Goal: Information Seeking & Learning: Learn about a topic

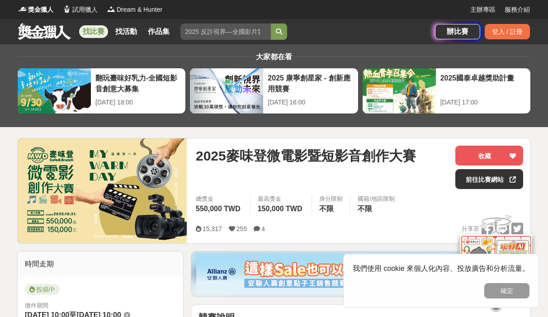
click at [88, 32] on link "找比賽" at bounding box center [93, 31] width 29 height 13
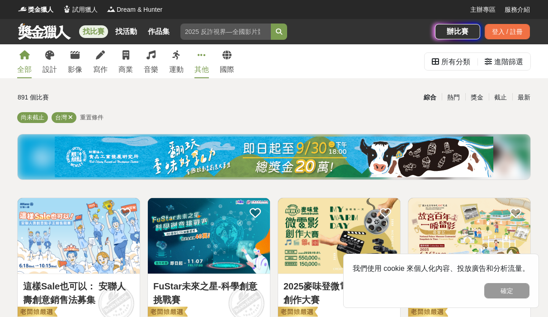
click at [196, 56] on link "其他" at bounding box center [201, 61] width 14 height 34
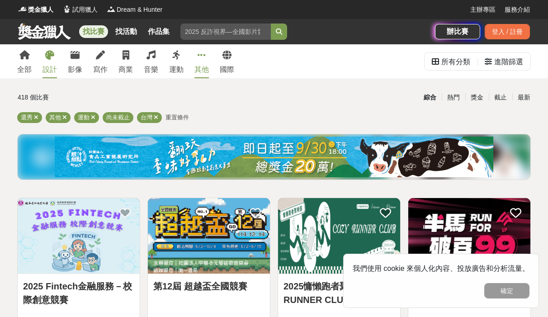
click at [51, 58] on icon at bounding box center [49, 55] width 9 height 9
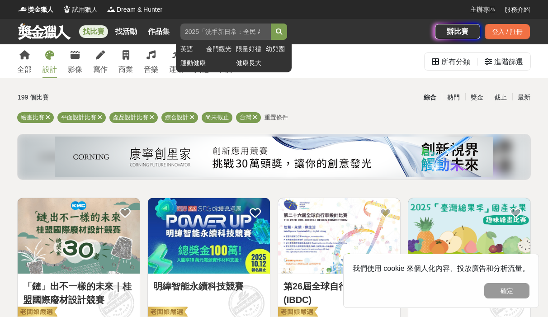
click at [240, 30] on input "search" at bounding box center [225, 31] width 90 height 16
type input "插画"
click at [271, 23] on button "submit" at bounding box center [279, 31] width 16 height 16
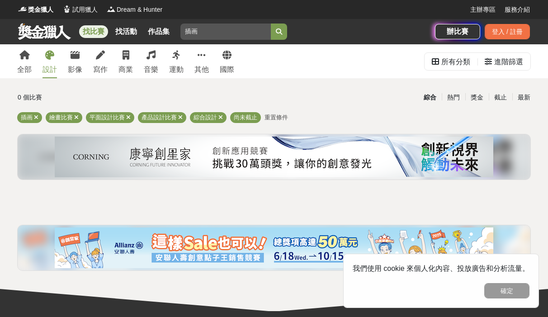
drag, startPoint x: 222, startPoint y: 29, endPoint x: 151, endPoint y: 16, distance: 72.7
click at [151, 16] on div "獎金獵人 試用獵人 Dream & Hunter 主辦專區 服務介紹 找比賽 找活動 作品集 插画 英語 金門觀光 限量好禮 幼兒園 運動健康 健康長大 辦比…" at bounding box center [274, 22] width 548 height 44
click at [57, 119] on span "繪畫比賽" at bounding box center [60, 117] width 23 height 7
click at [70, 117] on span "繪畫比賽" at bounding box center [60, 117] width 23 height 7
click at [47, 58] on icon at bounding box center [49, 55] width 9 height 9
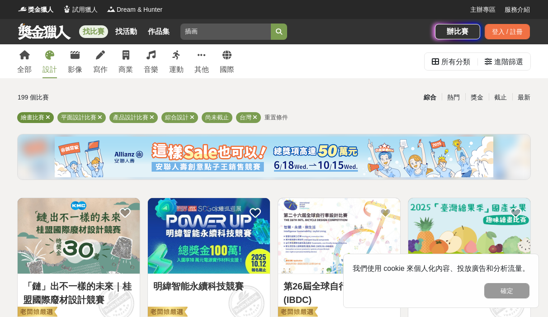
click at [31, 117] on span "繪畫比賽" at bounding box center [32, 117] width 23 height 7
click at [36, 120] on span "繪畫比賽" at bounding box center [32, 117] width 23 height 7
click at [97, 117] on div "平面設計比賽" at bounding box center [81, 117] width 48 height 11
click at [98, 119] on icon at bounding box center [100, 117] width 5 height 6
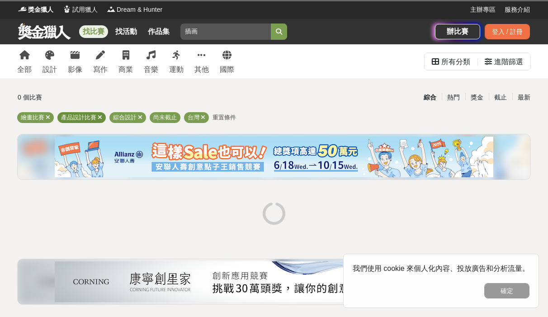
click at [98, 119] on icon at bounding box center [100, 117] width 5 height 6
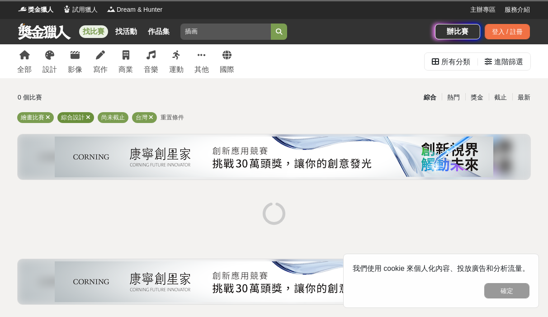
click at [88, 114] on icon at bounding box center [88, 117] width 5 height 6
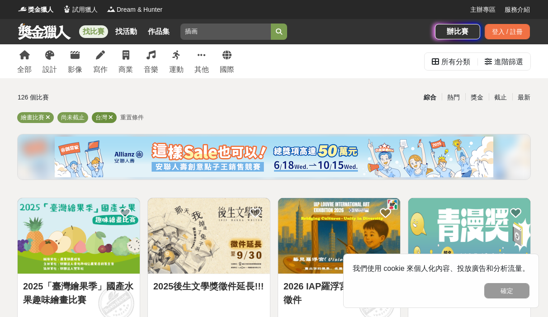
click at [110, 119] on icon at bounding box center [110, 117] width 5 height 6
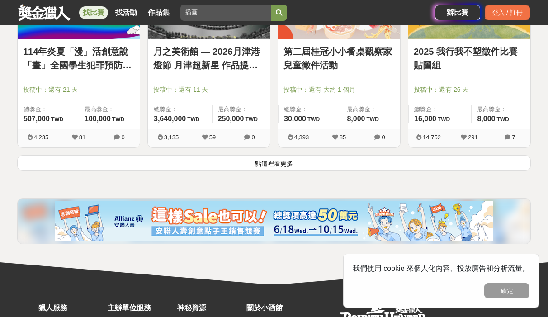
scroll to position [1220, 0]
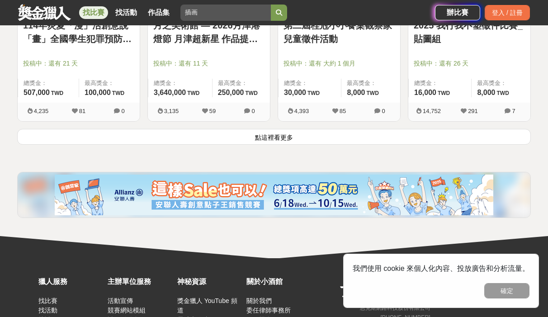
click at [275, 137] on button "點這裡看更多" at bounding box center [273, 137] width 513 height 16
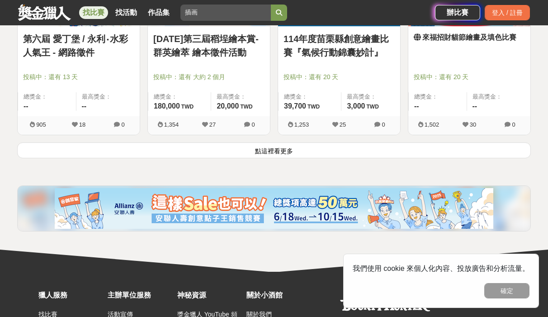
scroll to position [2364, 0]
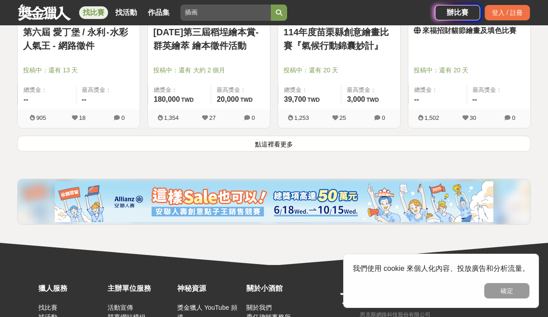
click at [314, 145] on button "點這裡看更多" at bounding box center [273, 144] width 513 height 16
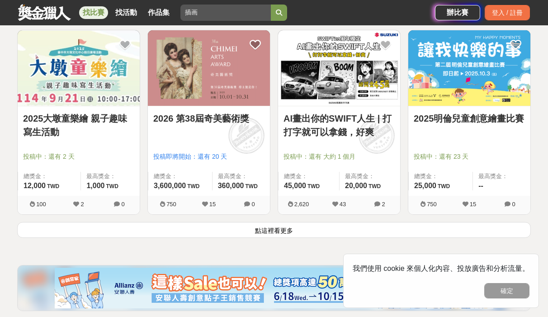
scroll to position [3434, 0]
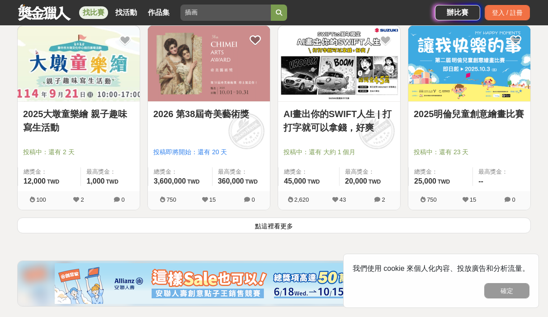
click at [286, 217] on button "點這裡看更多" at bounding box center [273, 225] width 513 height 16
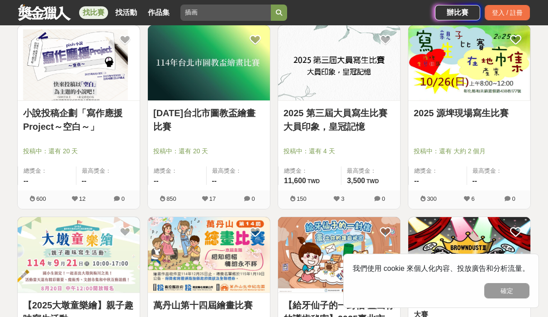
scroll to position [4006, 0]
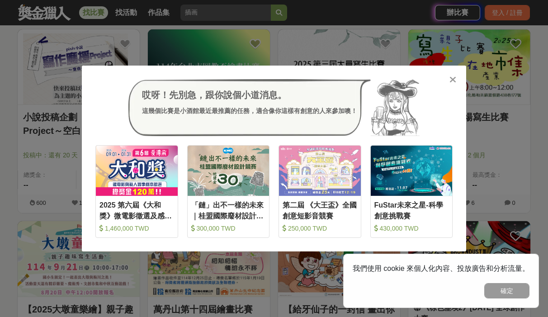
click at [452, 76] on icon at bounding box center [452, 79] width 7 height 9
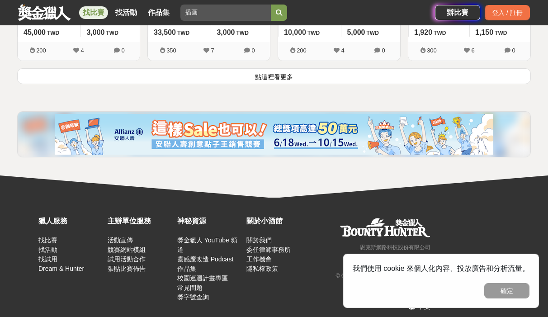
scroll to position [4734, 0]
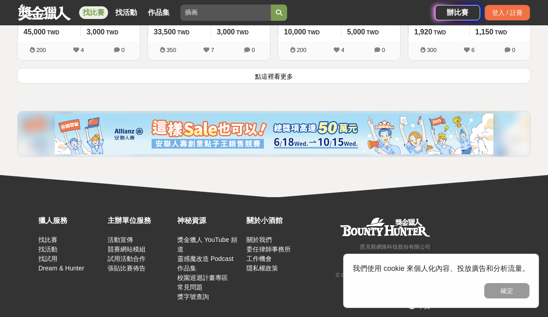
click at [319, 68] on button "點這裡看更多" at bounding box center [273, 76] width 513 height 16
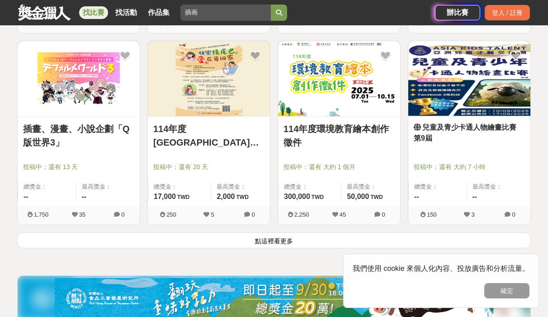
scroll to position [5713, 0]
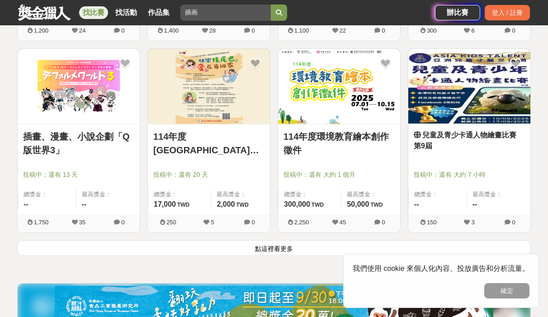
click at [201, 245] on button "點這裡看更多" at bounding box center [273, 248] width 513 height 16
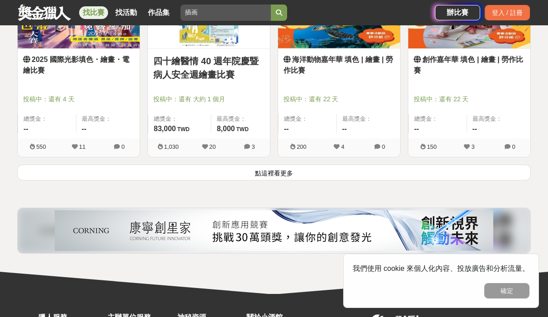
scroll to position [6948, 0]
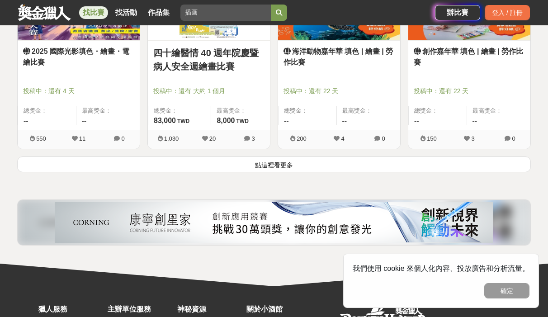
click at [267, 156] on button "點這裡看更多" at bounding box center [273, 164] width 513 height 16
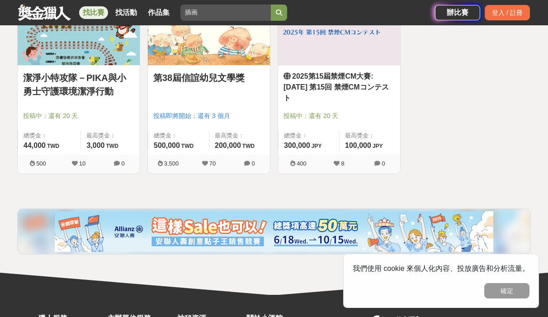
scroll to position [7309, 0]
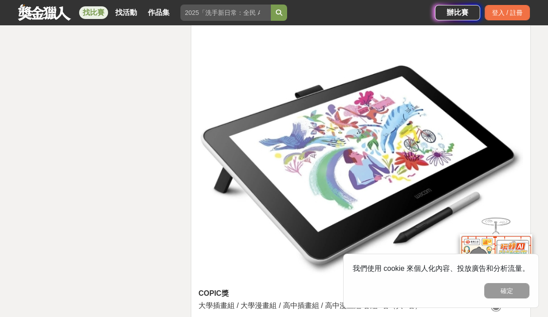
scroll to position [2616, 0]
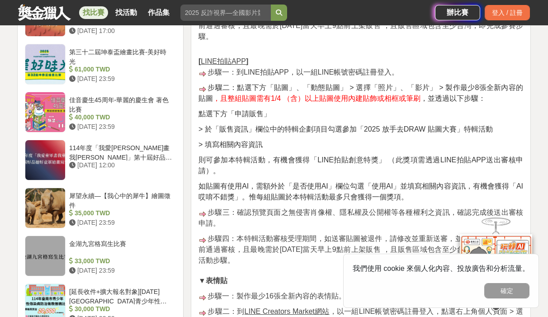
scroll to position [1024, 0]
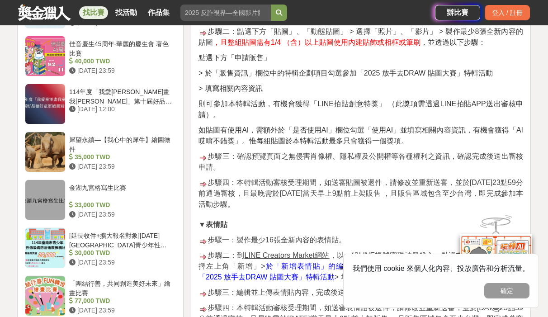
click at [491, 91] on p "> 填寫相關內容資訊" at bounding box center [360, 88] width 324 height 11
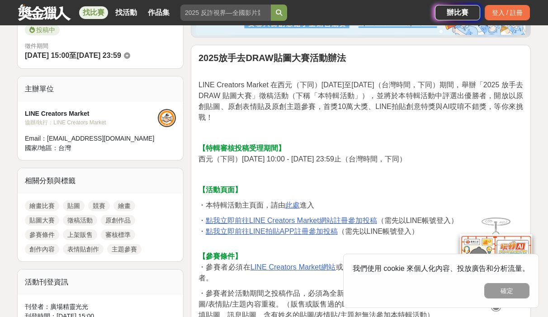
scroll to position [244, 0]
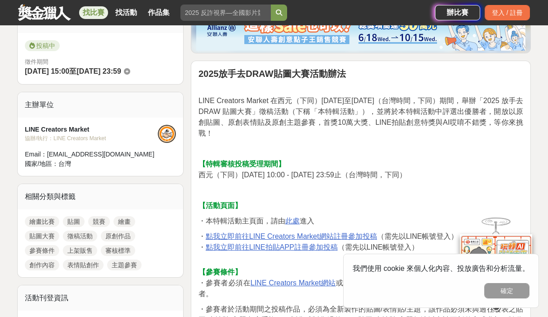
click at [327, 232] on u "點我立即前往LINE Creators Market網站註冊參加投稿" at bounding box center [291, 236] width 171 height 8
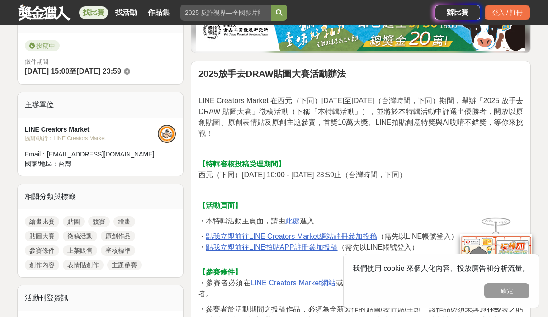
click at [498, 169] on p "【特輯審核投稿受理期間】 西元（下同）2025年7月1日 10:00 - 2025年10月20日 23:59止（台灣時間，下同）" at bounding box center [360, 170] width 324 height 22
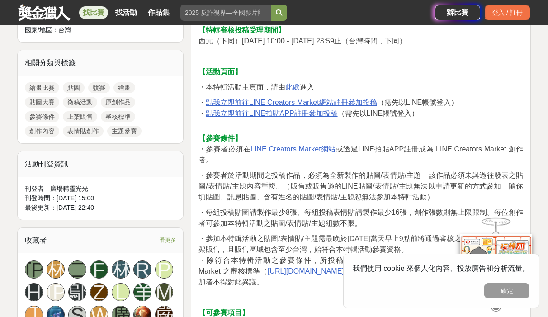
scroll to position [379, 0]
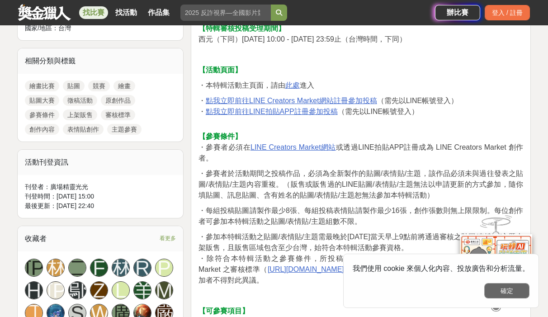
click at [521, 290] on button "確定" at bounding box center [506, 290] width 45 height 15
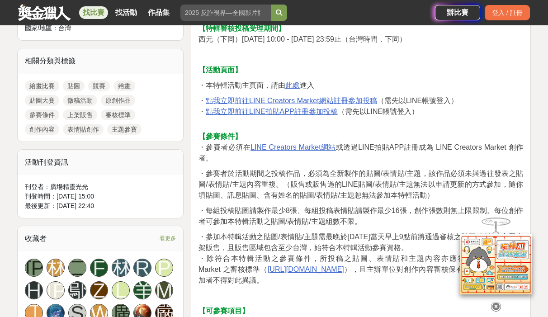
click at [496, 304] on icon at bounding box center [496, 306] width 10 height 10
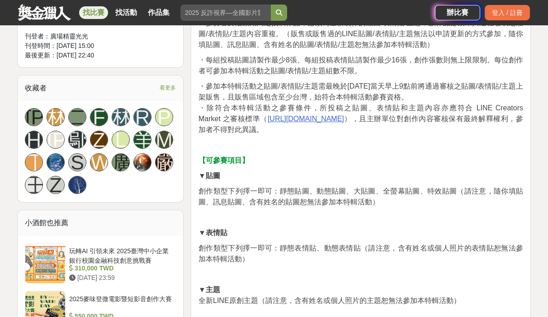
scroll to position [0, 0]
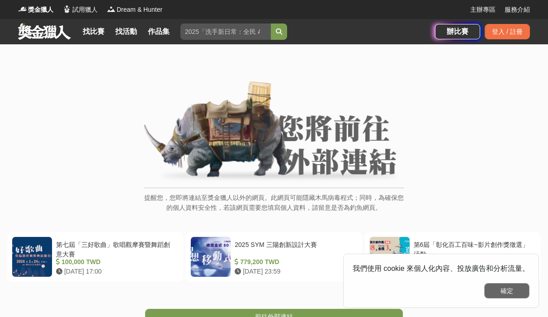
click at [511, 288] on button "確定" at bounding box center [506, 290] width 45 height 15
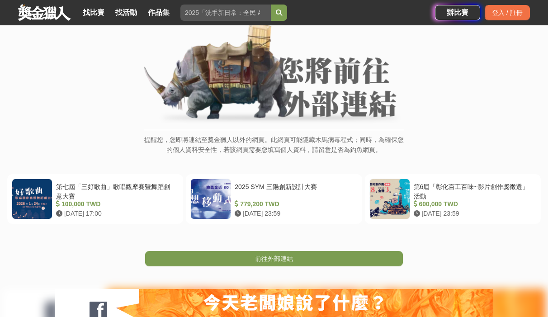
scroll to position [60, 0]
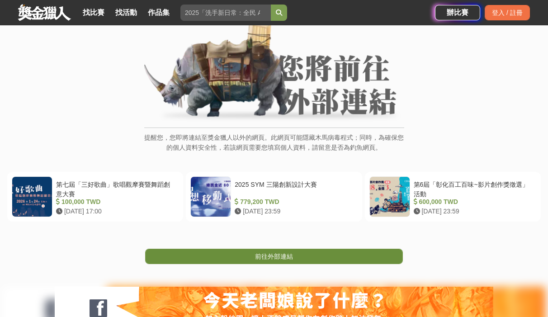
click at [365, 255] on link "前往外部連結" at bounding box center [274, 255] width 258 height 15
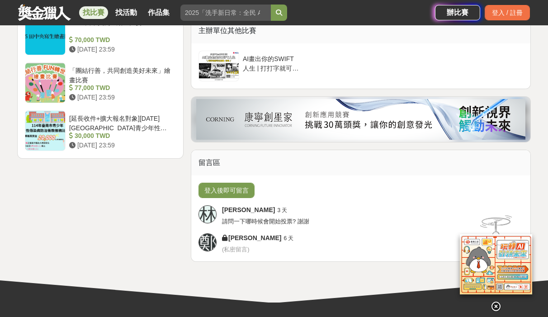
scroll to position [1570, 0]
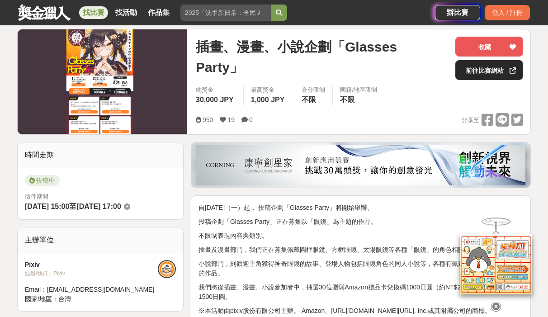
scroll to position [90, 0]
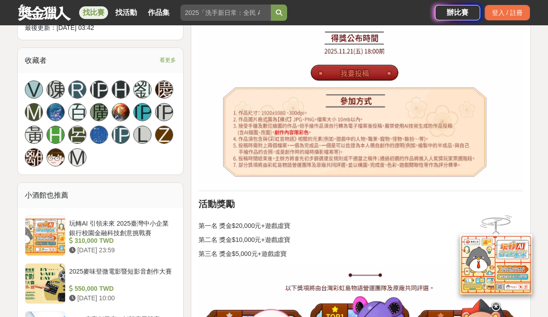
scroll to position [602, 0]
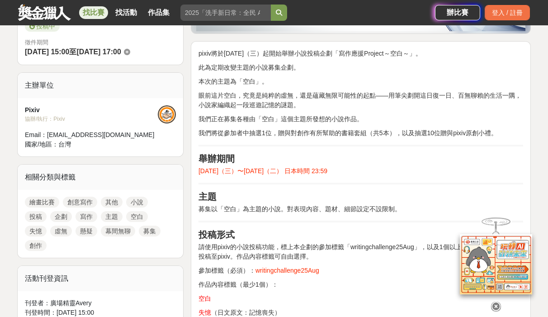
scroll to position [286, 0]
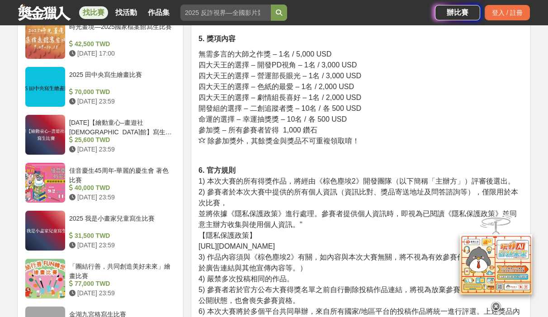
scroll to position [1095, 0]
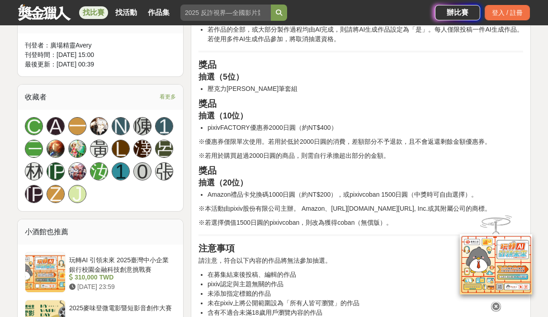
scroll to position [527, 0]
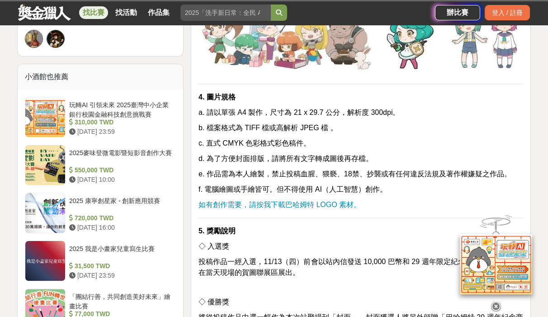
scroll to position [753, 0]
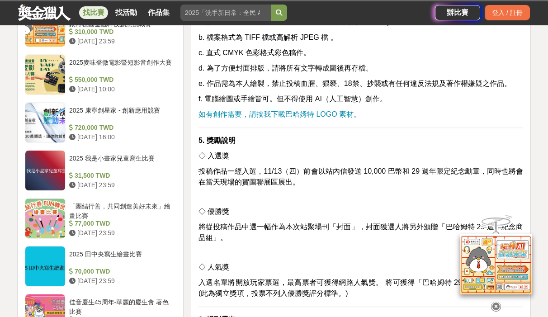
click at [401, 135] on p "5. 獎勵說明" at bounding box center [360, 140] width 324 height 11
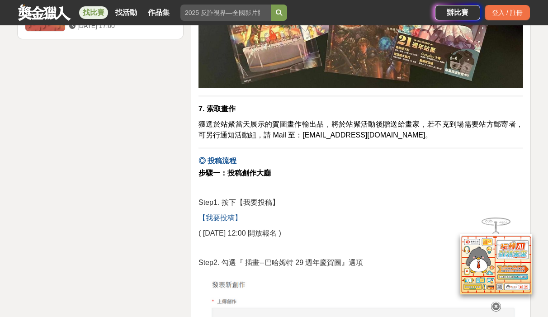
scroll to position [1288, 0]
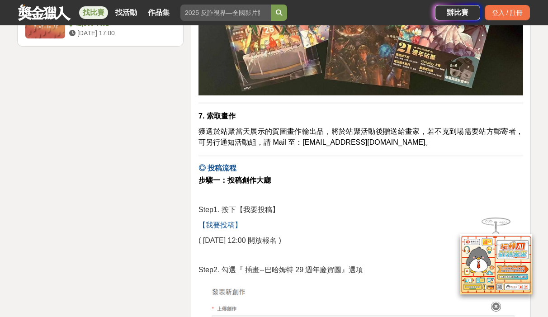
click at [218, 221] on span "【我要投稿】" at bounding box center [219, 225] width 43 height 8
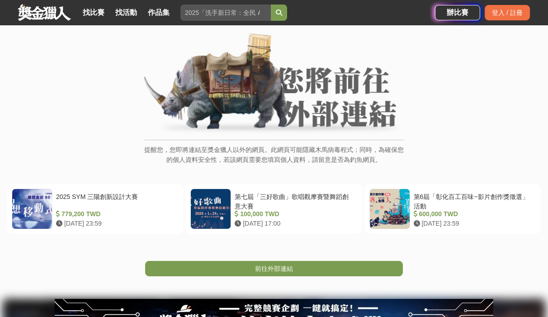
scroll to position [60, 0]
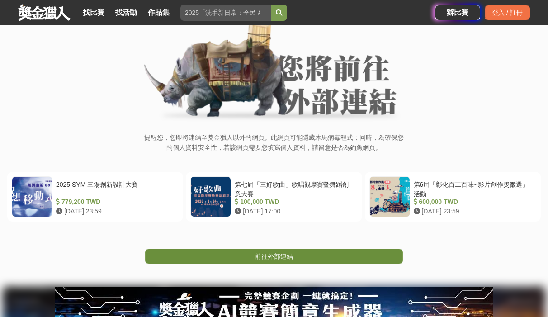
click at [306, 253] on link "前往外部連結" at bounding box center [274, 255] width 258 height 15
